Goal: Information Seeking & Learning: Find specific fact

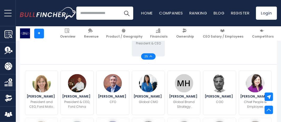
scroll to position [181, 0]
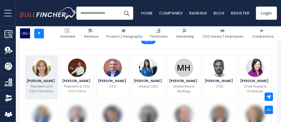
click at [41, 82] on span "Cathy O’Callaghan" at bounding box center [42, 81] width 30 height 3
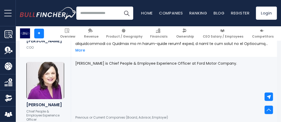
scroll to position [953, 0]
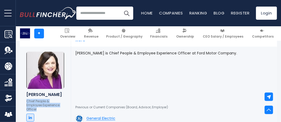
drag, startPoint x: 37, startPoint y: 113, endPoint x: 21, endPoint y: 104, distance: 17.5
click at [21, 104] on div "Sign up for free to view profile Jennifer Waldo Chief People & Employee Experie…" at bounding box center [45, 87] width 51 height 80
copy p "Chief People & Employee Experience Officer"
click at [50, 46] on div "Sign up for free to view profile Kumar Galhotra COO" at bounding box center [45, 15] width 51 height 64
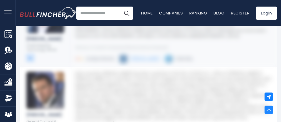
scroll to position [0, 0]
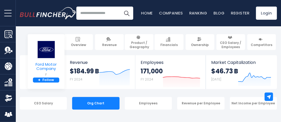
click at [44, 51] on img at bounding box center [46, 50] width 18 height 18
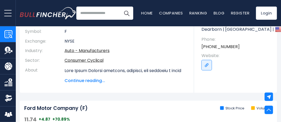
scroll to position [30, 0]
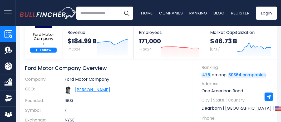
click at [95, 91] on link "[PERSON_NAME]" at bounding box center [92, 90] width 35 height 6
